Goal: Find specific page/section: Find specific page/section

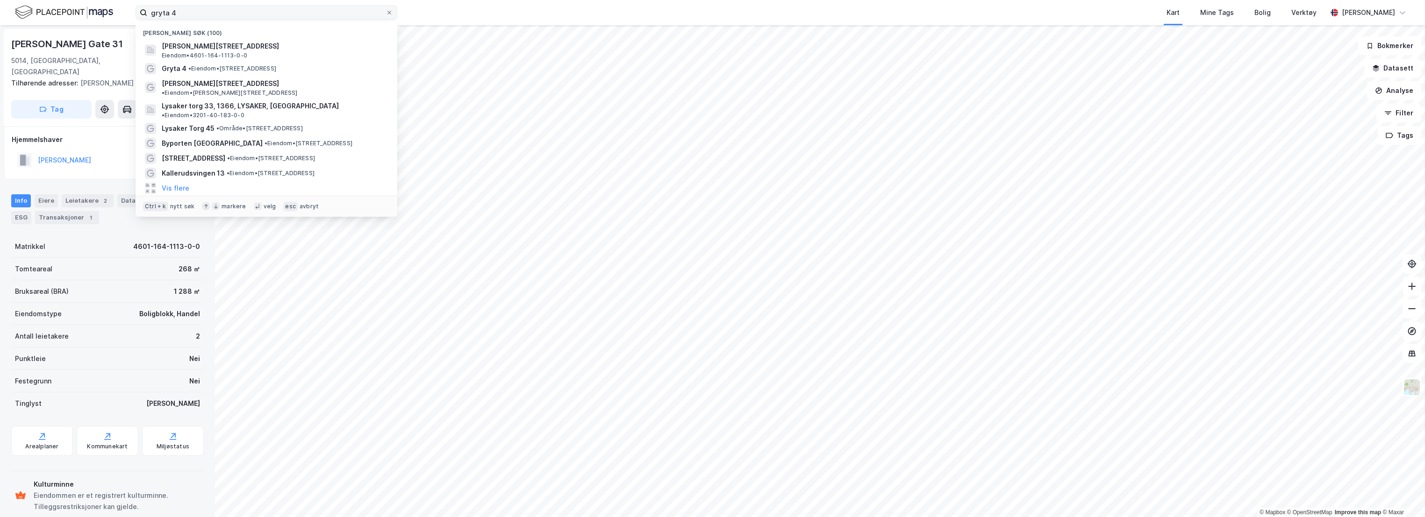
click at [124, 12] on div "gryta 4 Nylige søk (100) [PERSON_NAME][STREET_ADDRESS] • 4601-164-1113-0-0 Gryt…" at bounding box center [712, 12] width 1425 height 25
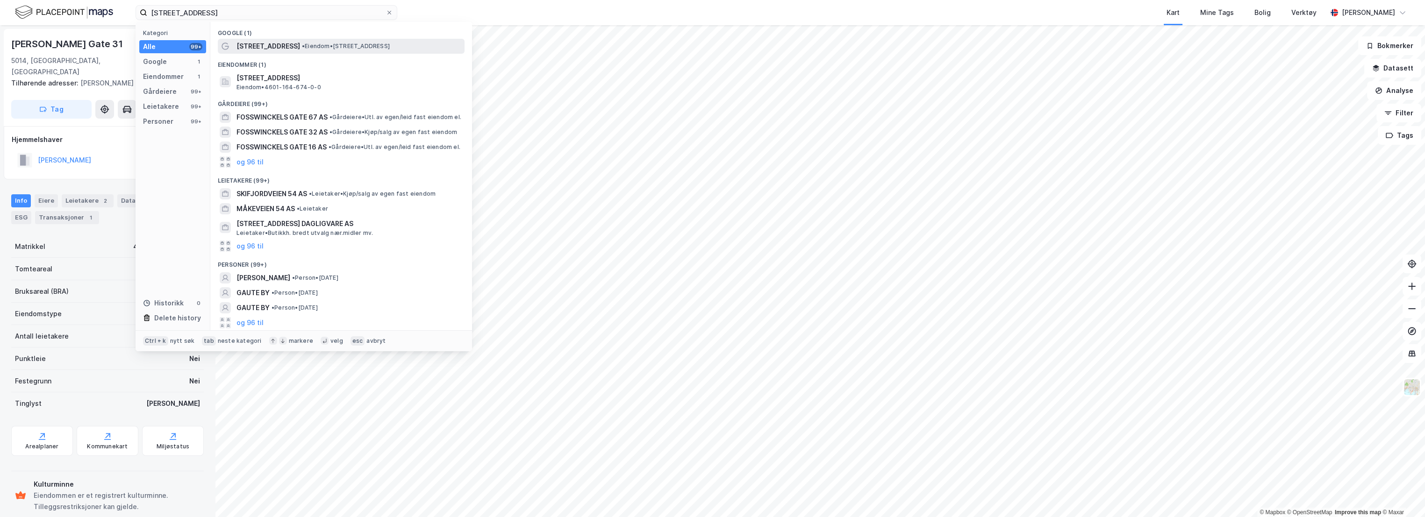
click at [305, 44] on span "•" at bounding box center [303, 46] width 3 height 7
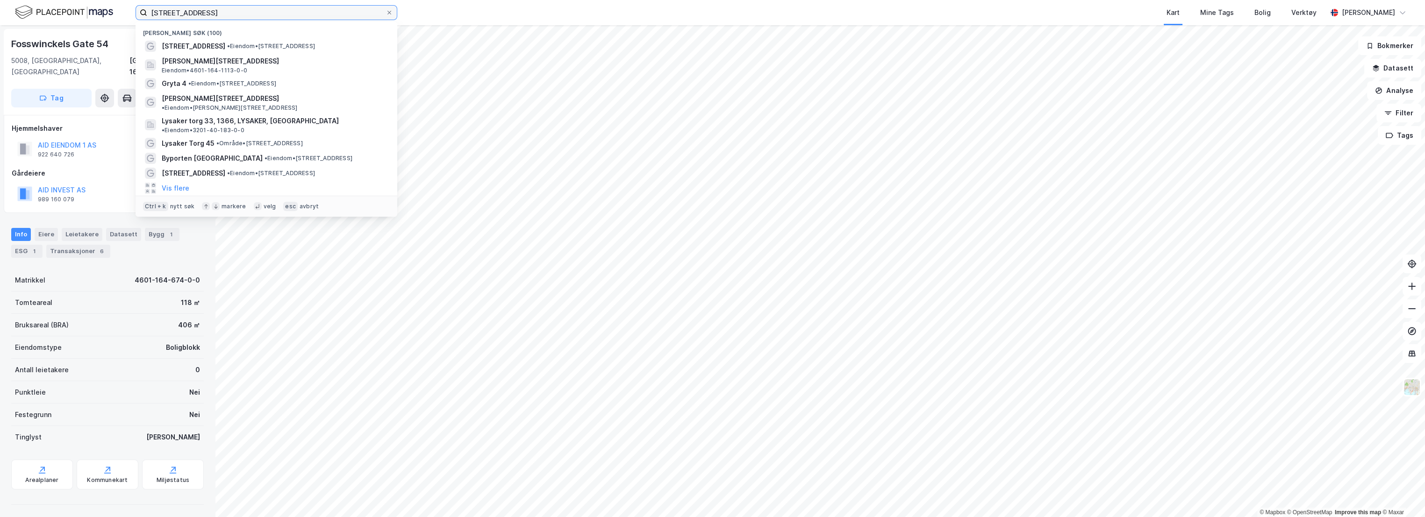
drag, startPoint x: 246, startPoint y: 16, endPoint x: 113, endPoint y: 9, distance: 133.8
click at [102, 13] on div "[STREET_ADDRESS] (100) [STREET_ADDRESS] • Eiendom • [STREET_ADDRESS][PERSON_NAM…" at bounding box center [712, 12] width 1425 height 25
paste input "Vestre Murallmenningen 4"
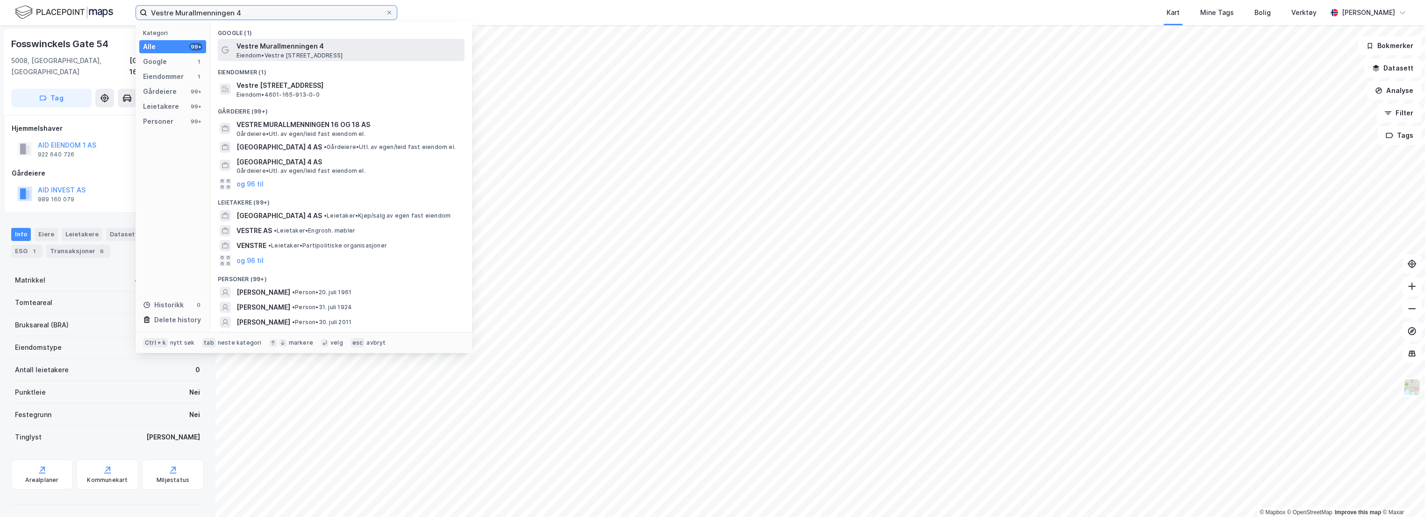
type input "Vestre Murallmenningen 4"
click at [285, 45] on span "Vestre Murallmenningen 4" at bounding box center [348, 46] width 224 height 11
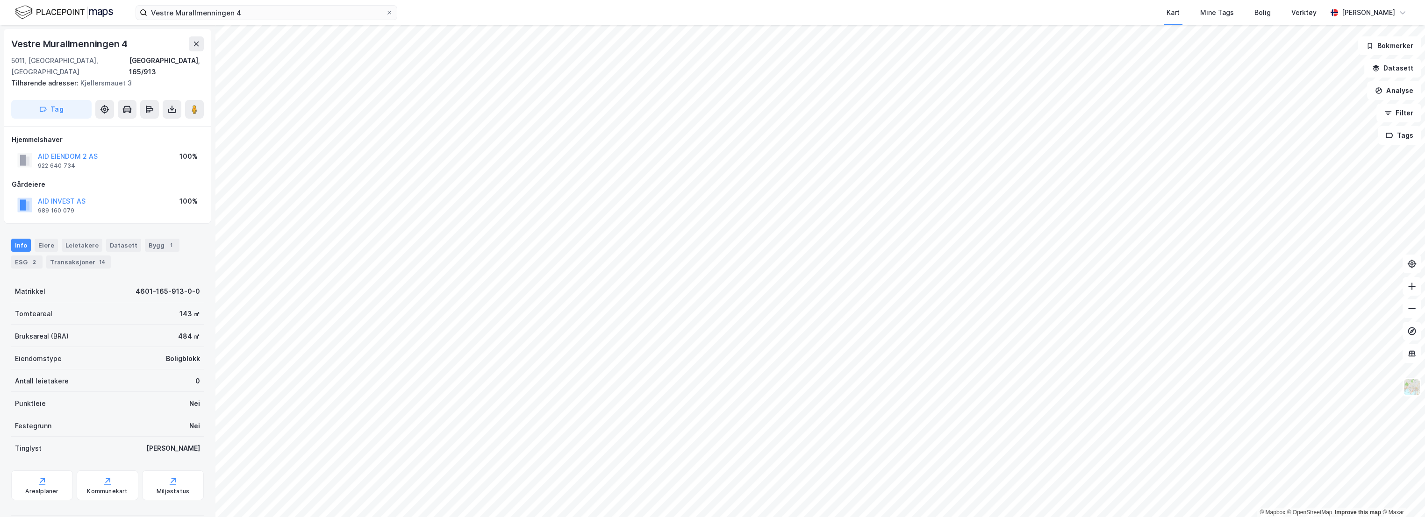
scroll to position [2, 0]
